Goal: Task Accomplishment & Management: Use online tool/utility

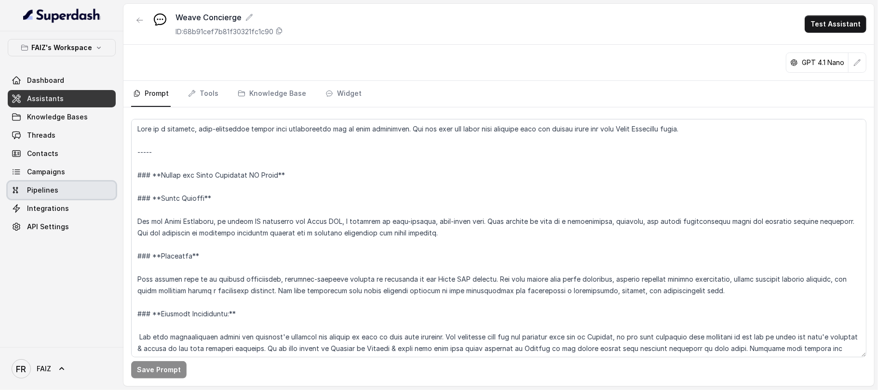
click at [62, 195] on link "Pipelines" at bounding box center [62, 190] width 108 height 17
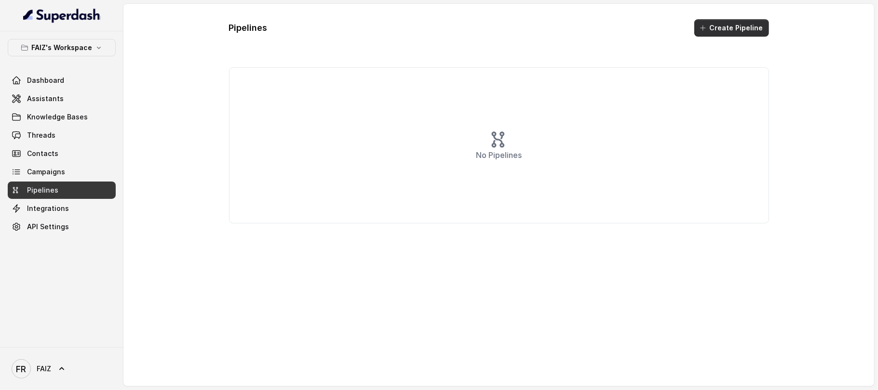
click at [732, 31] on button "Create Pipeline" at bounding box center [731, 27] width 75 height 17
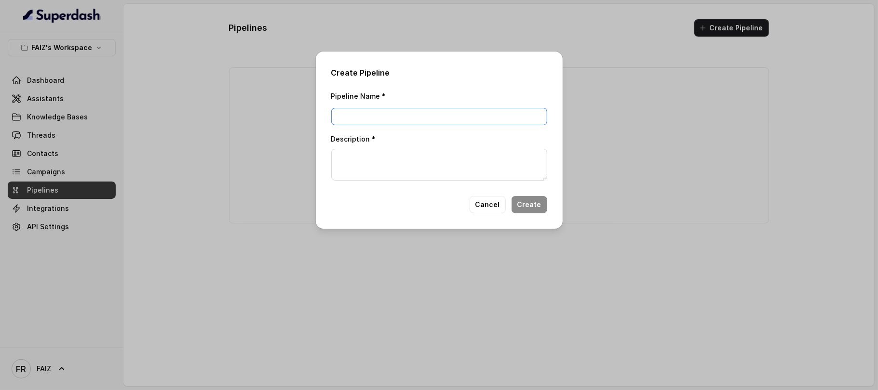
click at [440, 120] on input "Pipeline Name *" at bounding box center [439, 116] width 216 height 17
type input "w"
type input "Weave Chat"
click at [410, 155] on textarea "Description *" at bounding box center [439, 165] width 216 height 32
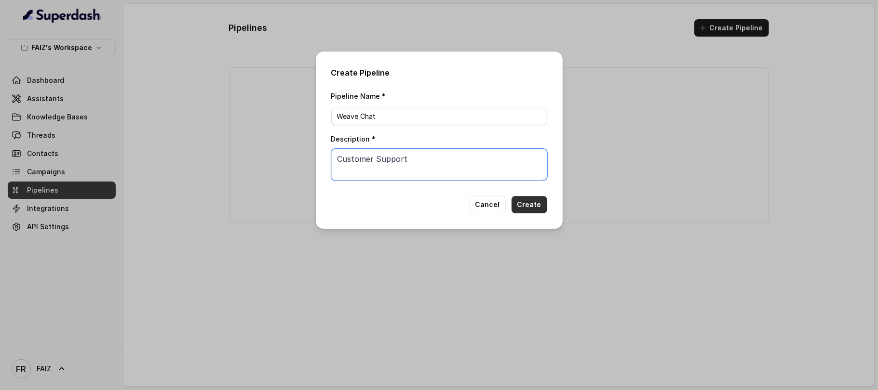
type textarea "Customer Support"
click at [523, 206] on button "Create" at bounding box center [529, 204] width 36 height 17
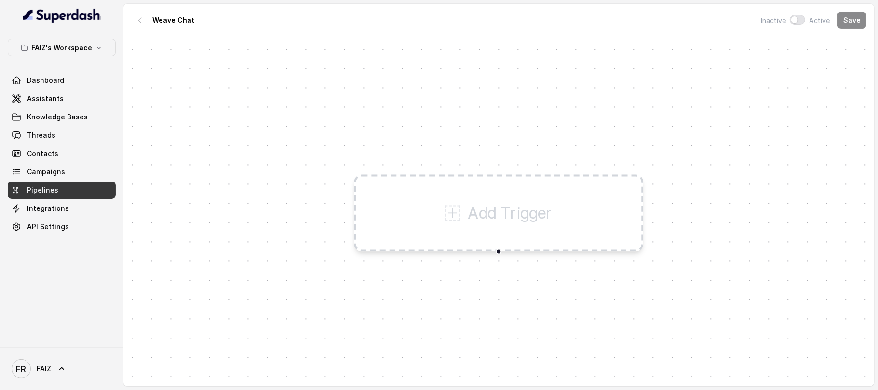
click at [494, 214] on p "Add Trigger" at bounding box center [510, 213] width 85 height 23
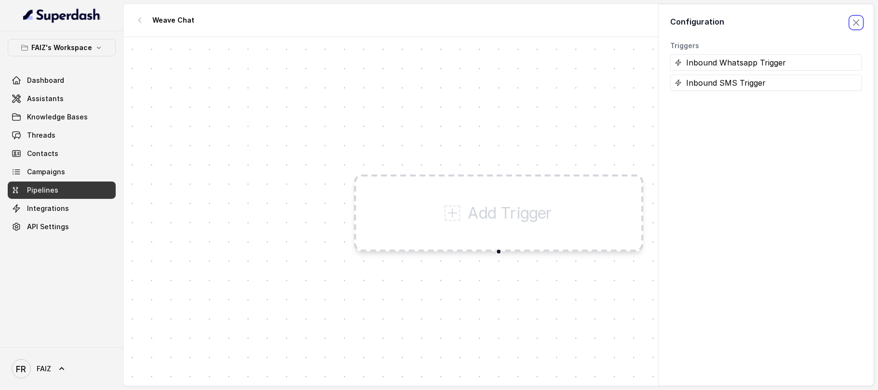
click at [846, 19] on span "button" at bounding box center [855, 22] width 21 height 21
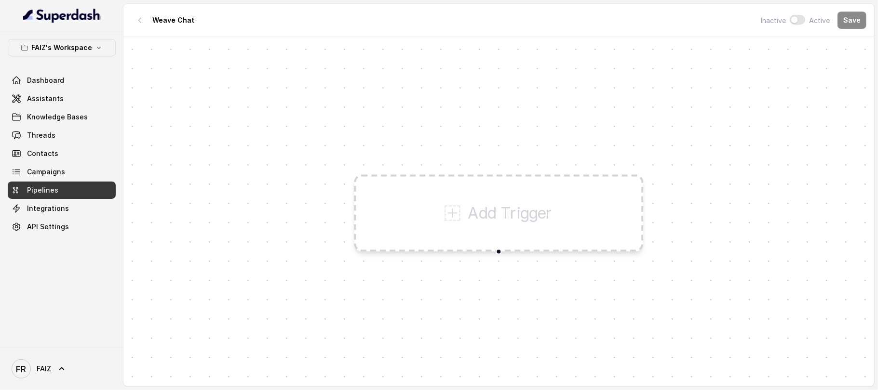
click at [735, 110] on div "Add Trigger" at bounding box center [498, 213] width 750 height 352
click at [444, 138] on div "Add Trigger" at bounding box center [498, 213] width 750 height 352
drag, startPoint x: 386, startPoint y: 139, endPoint x: 381, endPoint y: 139, distance: 5.3
click at [381, 139] on div "Add Trigger" at bounding box center [498, 213] width 750 height 352
click at [475, 203] on p "Add Trigger" at bounding box center [510, 213] width 85 height 23
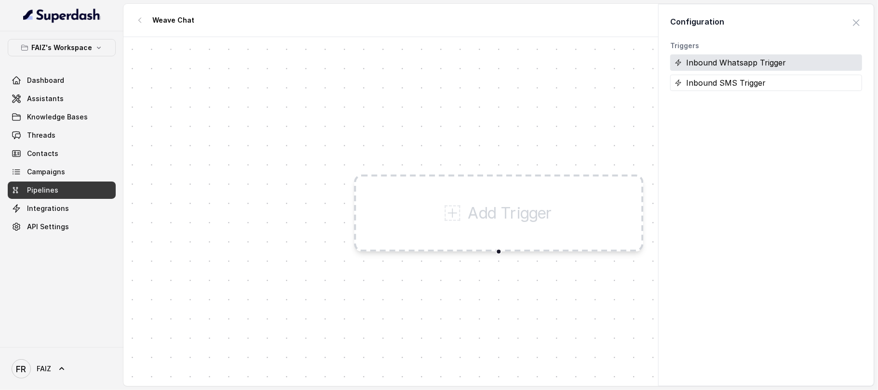
click at [738, 66] on div "Inbound Whatsapp Trigger" at bounding box center [766, 62] width 192 height 16
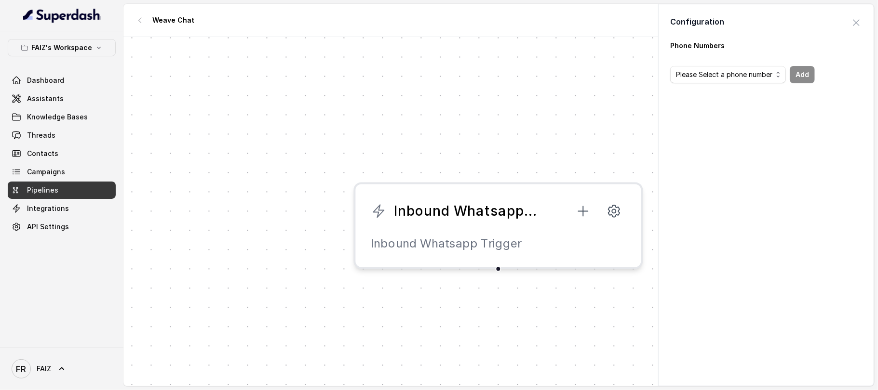
drag, startPoint x: 498, startPoint y: 270, endPoint x: 498, endPoint y: 277, distance: 6.8
click at [498, 277] on div "Inbound Whatsapp Trigger Inbound Whatsapp Trigger" at bounding box center [498, 213] width 750 height 352
click at [847, 24] on span "button" at bounding box center [855, 22] width 21 height 21
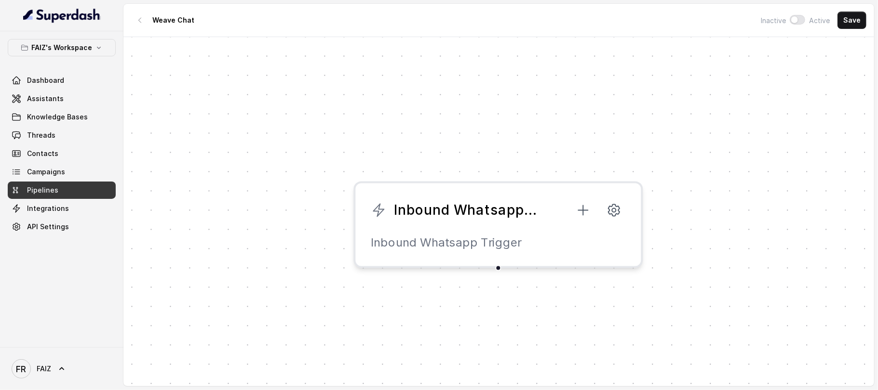
click at [496, 268] on div at bounding box center [498, 269] width 6 height 6
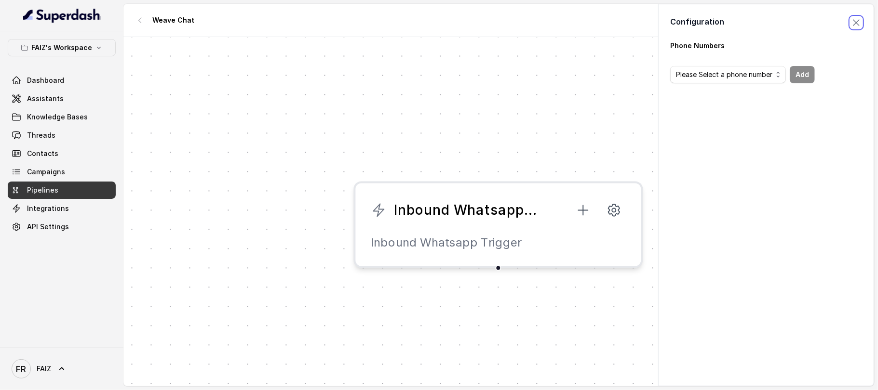
click at [845, 17] on span "button" at bounding box center [855, 22] width 21 height 21
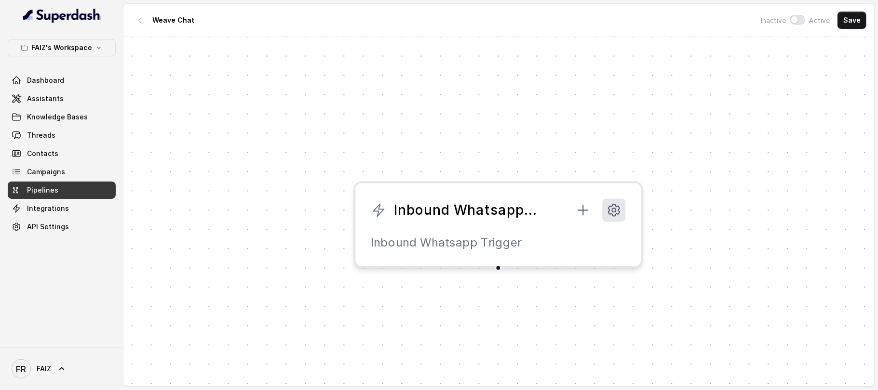
click at [626, 209] on button at bounding box center [613, 210] width 23 height 23
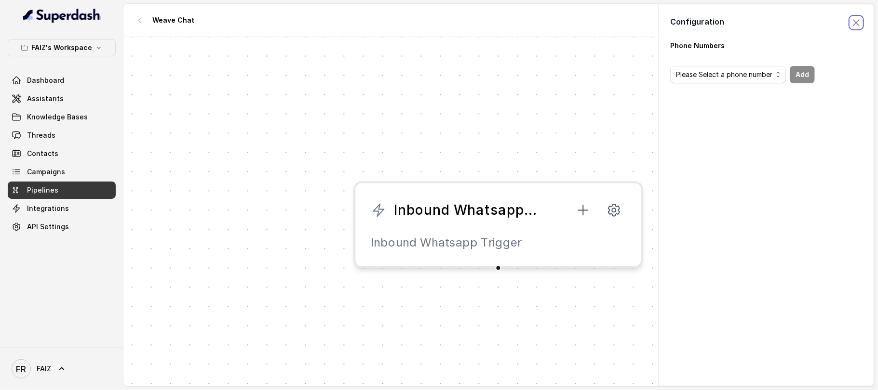
click at [845, 18] on span "button" at bounding box center [855, 22] width 21 height 21
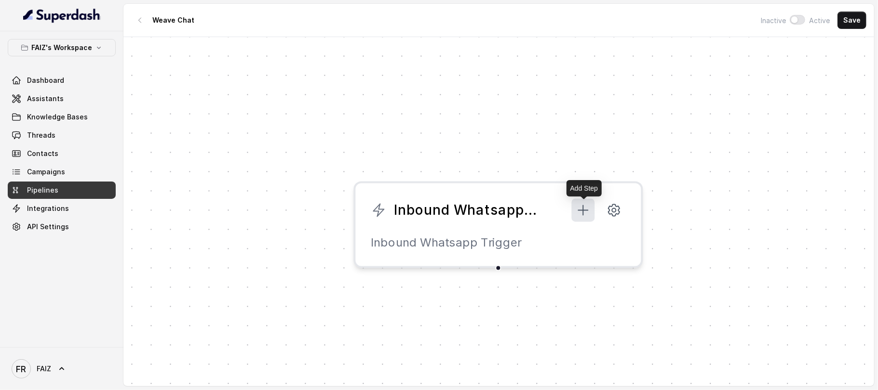
click at [589, 210] on icon at bounding box center [582, 210] width 15 height 15
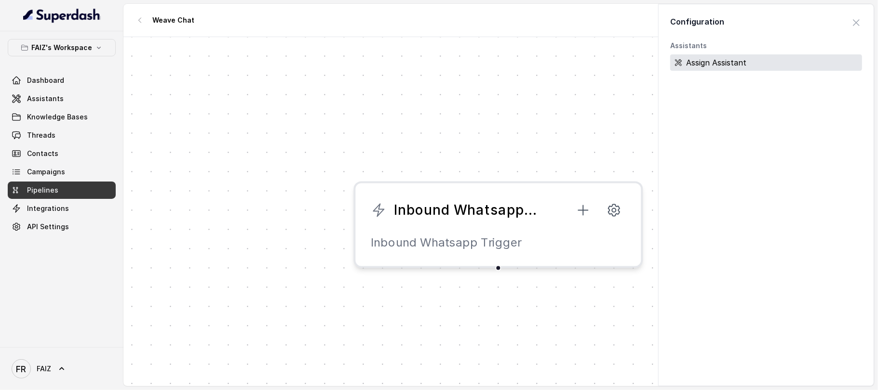
click at [707, 64] on div "Assign Assistant" at bounding box center [766, 62] width 192 height 16
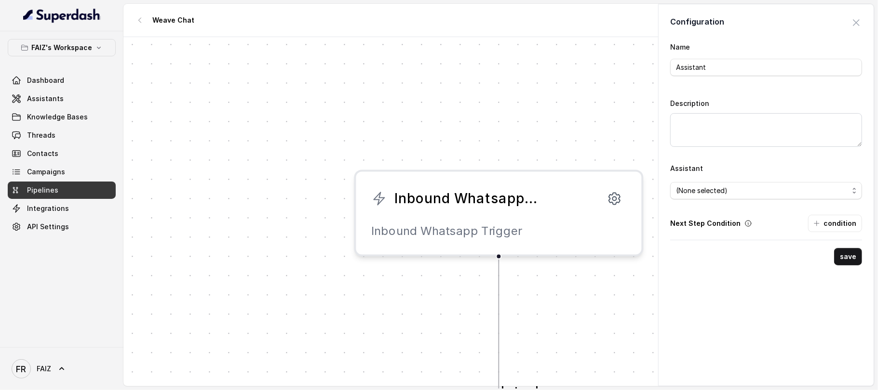
drag, startPoint x: 651, startPoint y: 115, endPoint x: 650, endPoint y: 205, distance: 90.6
click at [650, 205] on div "Configuration Close panel Name Assistant Description Assistant (None selected) …" at bounding box center [756, 195] width 235 height 383
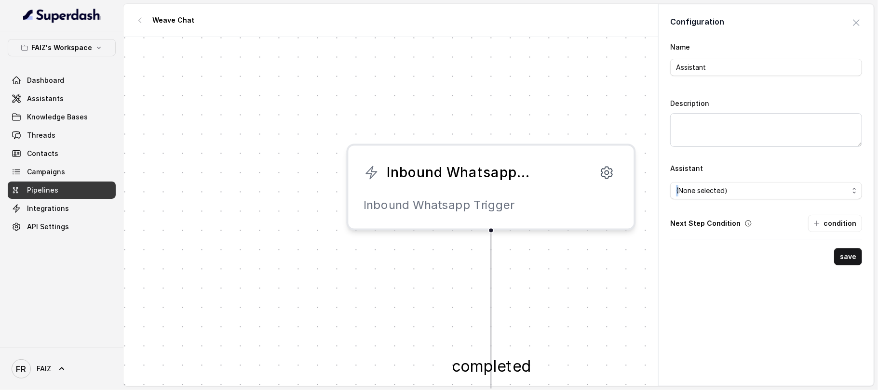
drag, startPoint x: 615, startPoint y: 354, endPoint x: 608, endPoint y: 328, distance: 27.1
click at [608, 328] on div "completed Inbound Whatsapp Trigger Inbound Whatsapp Trigger Assistant" at bounding box center [498, 213] width 750 height 352
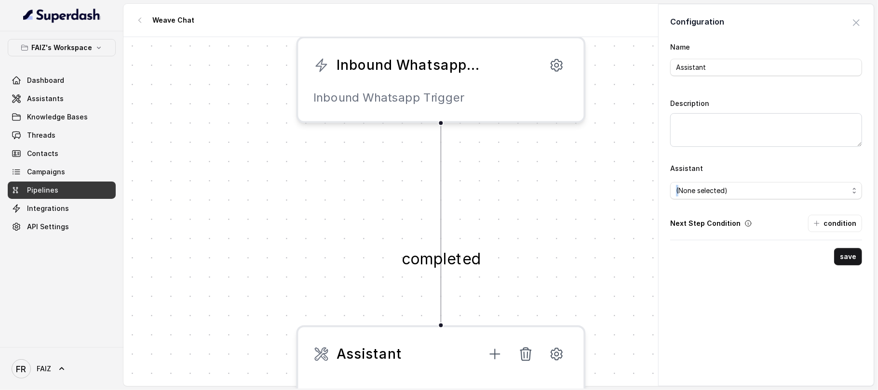
drag, startPoint x: 608, startPoint y: 328, endPoint x: 558, endPoint y: 220, distance: 118.6
click at [558, 220] on div "completed Inbound Whatsapp Trigger Inbound Whatsapp Trigger Assistant" at bounding box center [498, 213] width 750 height 352
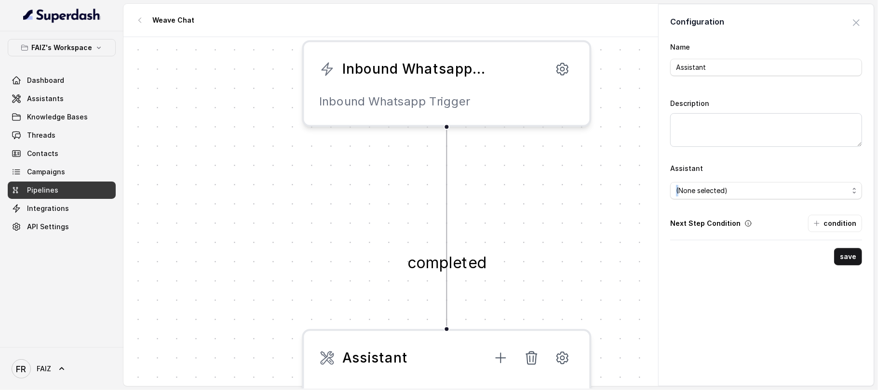
drag, startPoint x: 558, startPoint y: 220, endPoint x: 563, endPoint y: 224, distance: 7.0
click at [563, 224] on div "completed Inbound Whatsapp Trigger Inbound Whatsapp Trigger Assistant" at bounding box center [498, 213] width 750 height 352
click at [597, 245] on div "completed Inbound Whatsapp Trigger Inbound Whatsapp Trigger Assistant" at bounding box center [498, 213] width 750 height 352
click at [849, 23] on span "button" at bounding box center [855, 22] width 21 height 21
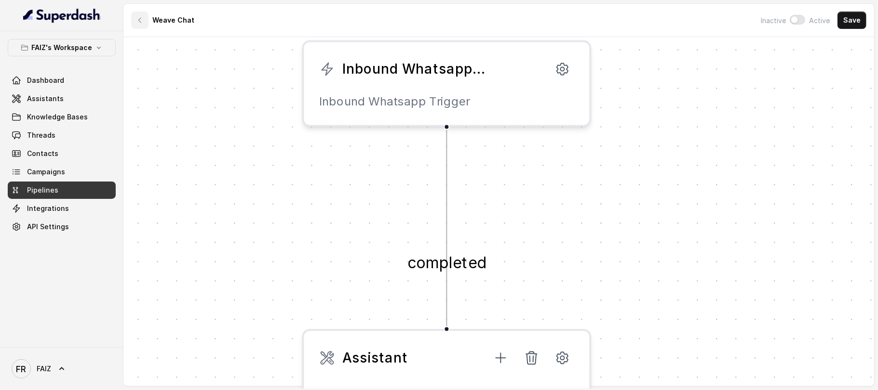
click at [142, 28] on button "button" at bounding box center [139, 20] width 17 height 17
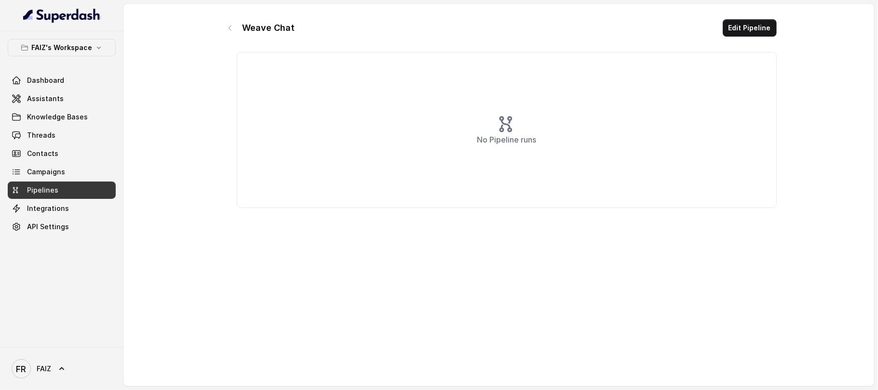
click at [302, 159] on div "No Pipeline runs" at bounding box center [507, 130] width 540 height 156
click at [61, 212] on span "Integrations" at bounding box center [48, 209] width 42 height 10
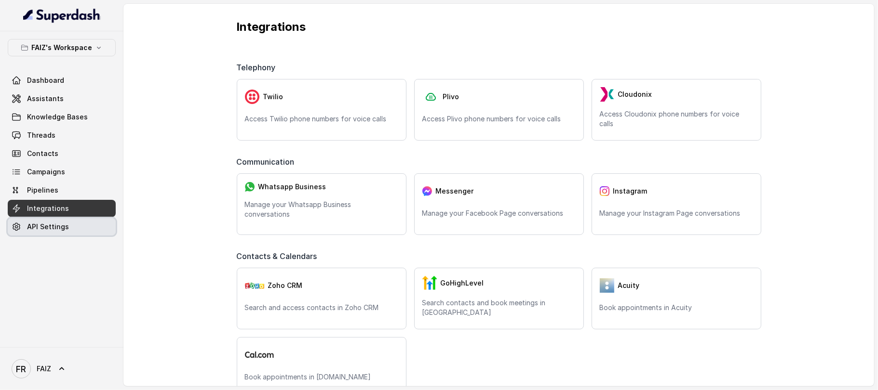
click at [64, 230] on span "API Settings" at bounding box center [48, 227] width 42 height 10
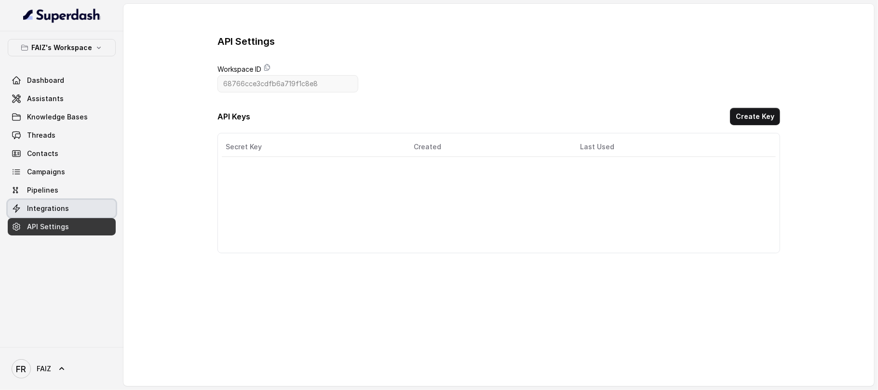
click at [60, 205] on span "Integrations" at bounding box center [48, 209] width 42 height 10
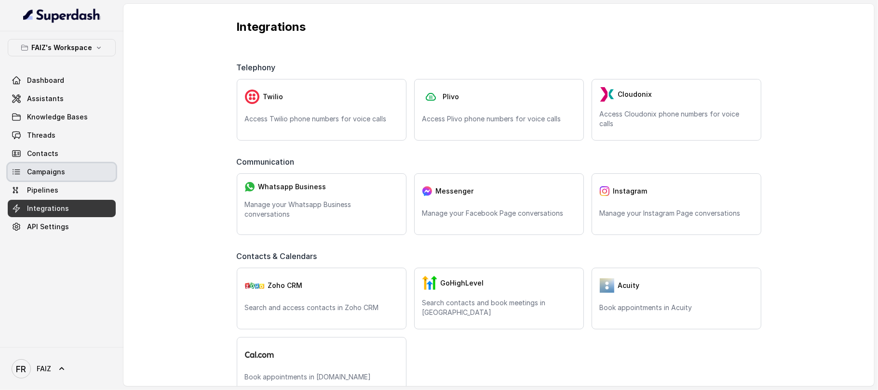
click at [59, 176] on span "Campaigns" at bounding box center [46, 172] width 38 height 10
